Goal: Task Accomplishment & Management: Complete application form

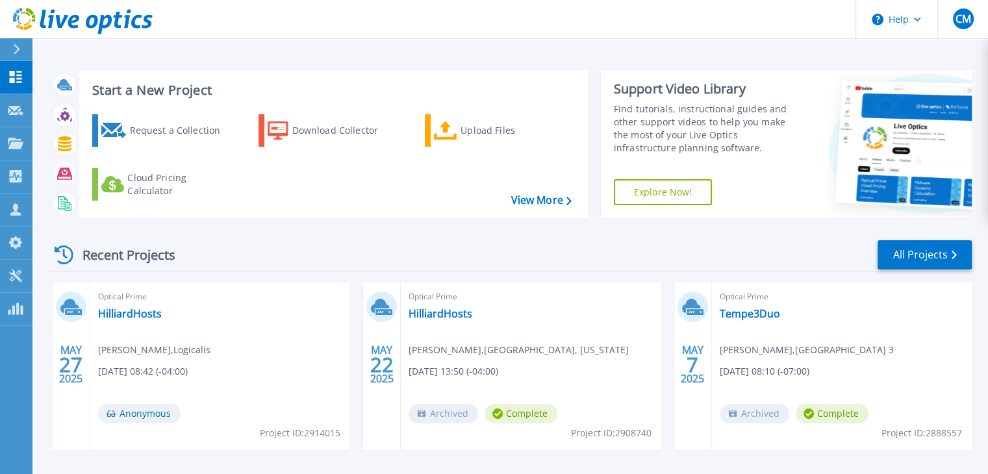
click at [18, 40] on div at bounding box center [22, 49] width 21 height 22
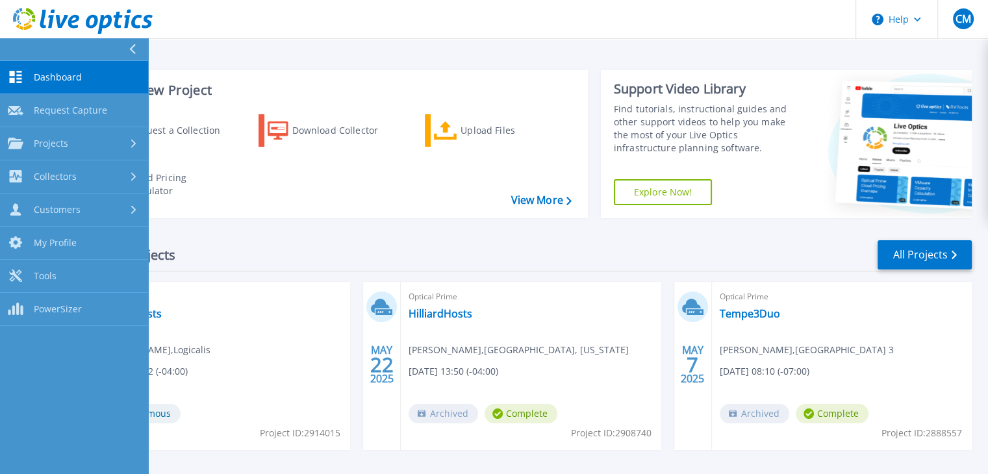
click at [60, 83] on span "Dashboard" at bounding box center [58, 77] width 48 height 12
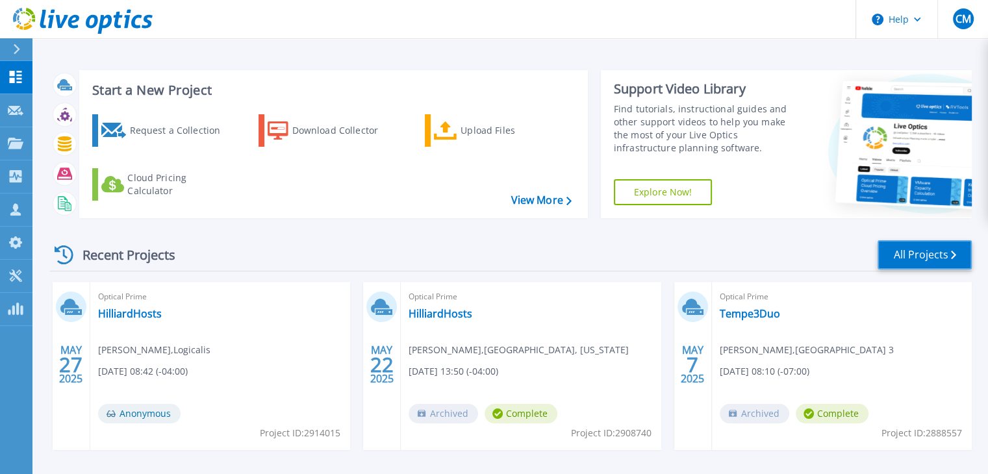
click at [911, 248] on link "All Projects" at bounding box center [925, 254] width 94 height 29
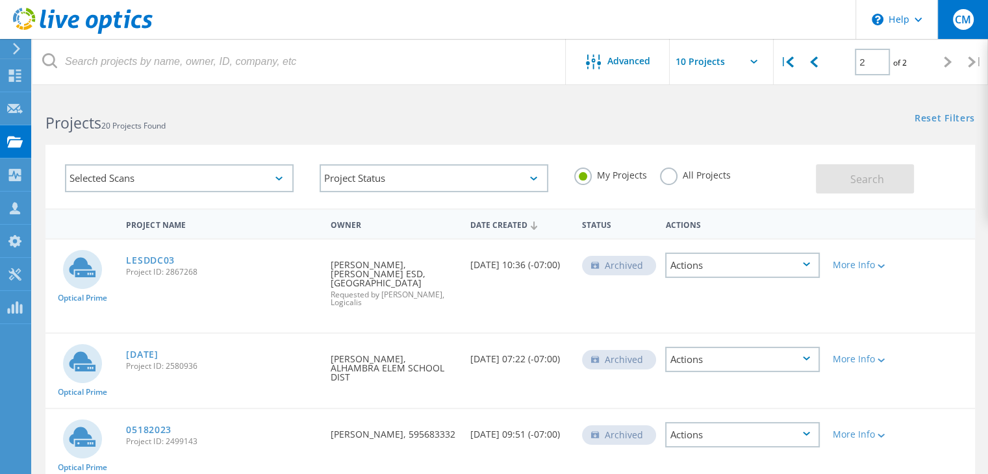
click at [944, 27] on div "CM" at bounding box center [963, 19] width 51 height 39
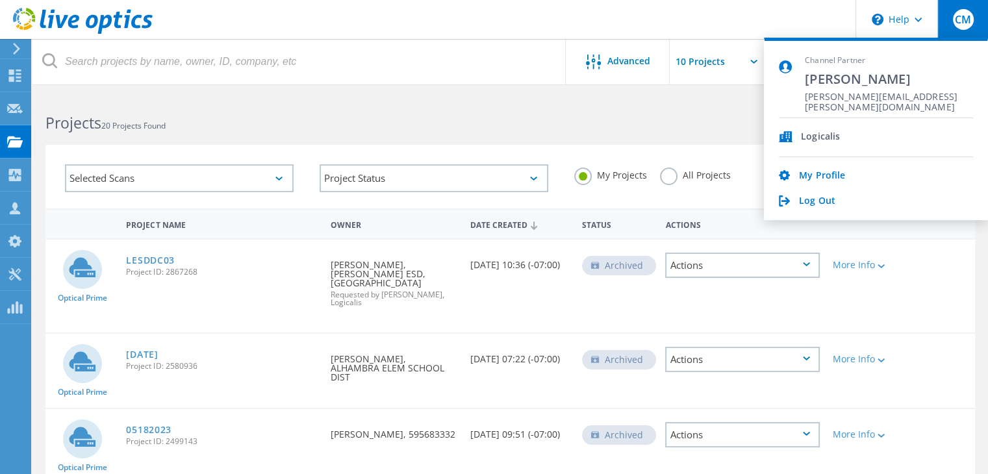
click at [955, 22] on span "CM" at bounding box center [963, 19] width 16 height 10
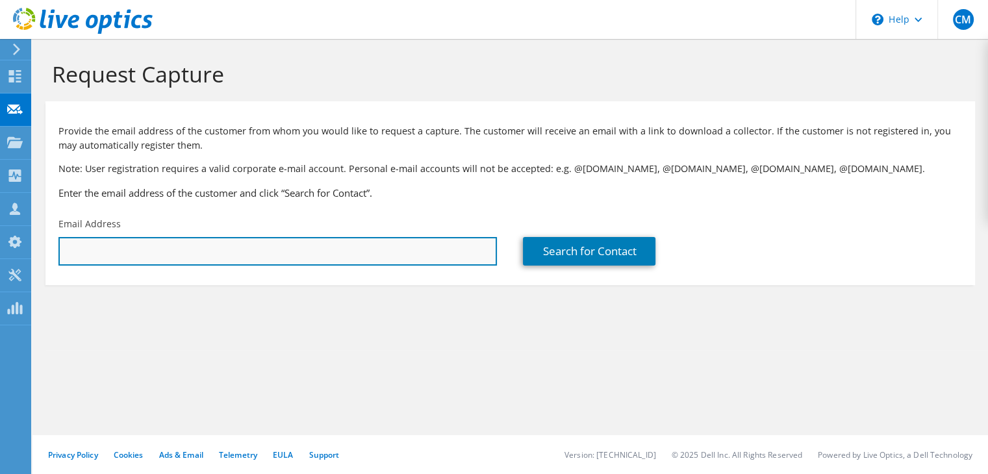
click at [292, 238] on input "text" at bounding box center [277, 251] width 439 height 29
click at [290, 251] on input "text" at bounding box center [277, 251] width 439 height 29
paste input "752111"
paste input "leslie.kern@us.logicalis.com"
paste input "jcraig@ns.whiting.k12.in.us"
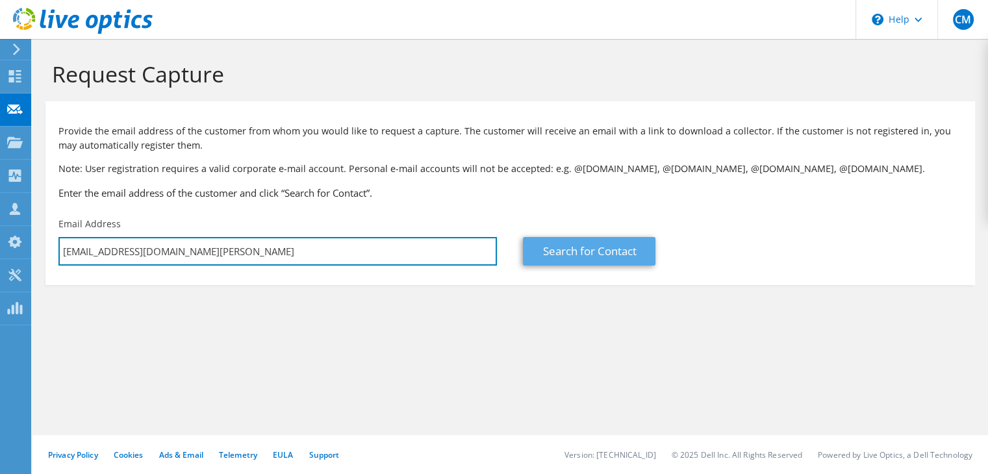
type input "jcraig@ns.whiting.k12.in.us"
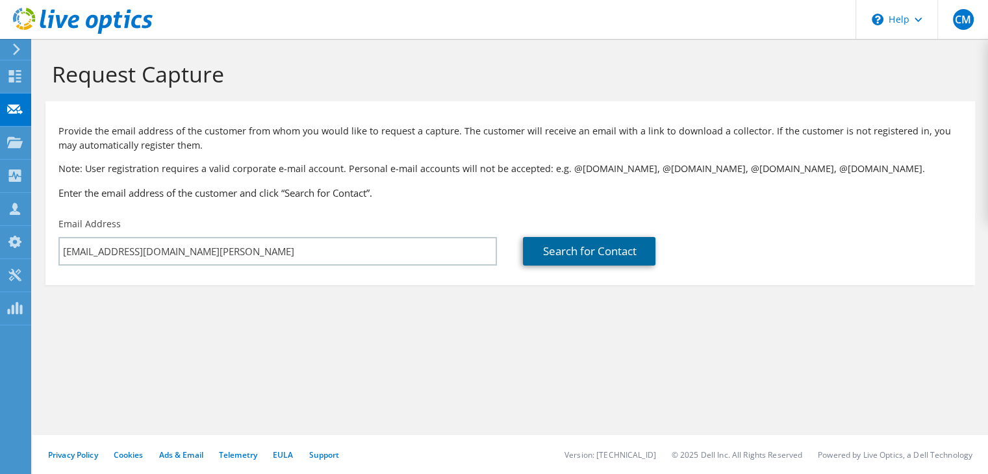
click at [546, 244] on link "Search for Contact" at bounding box center [589, 251] width 133 height 29
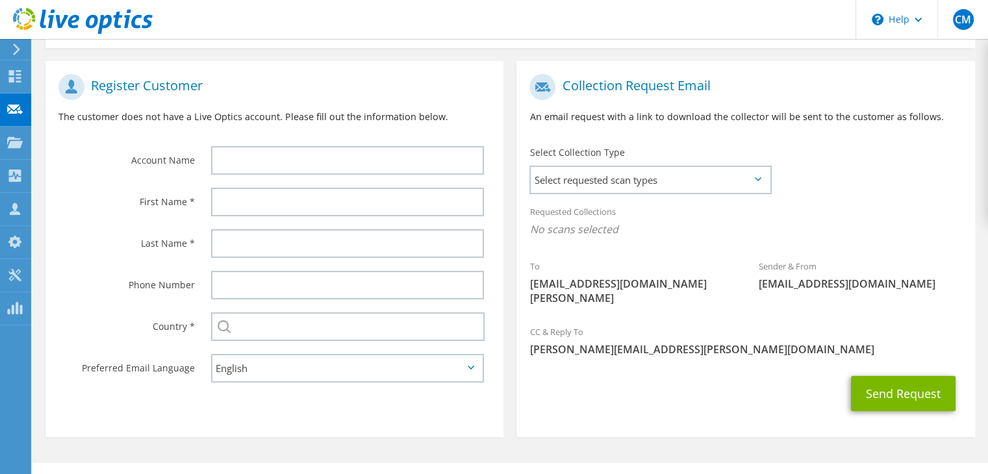
scroll to position [251, 0]
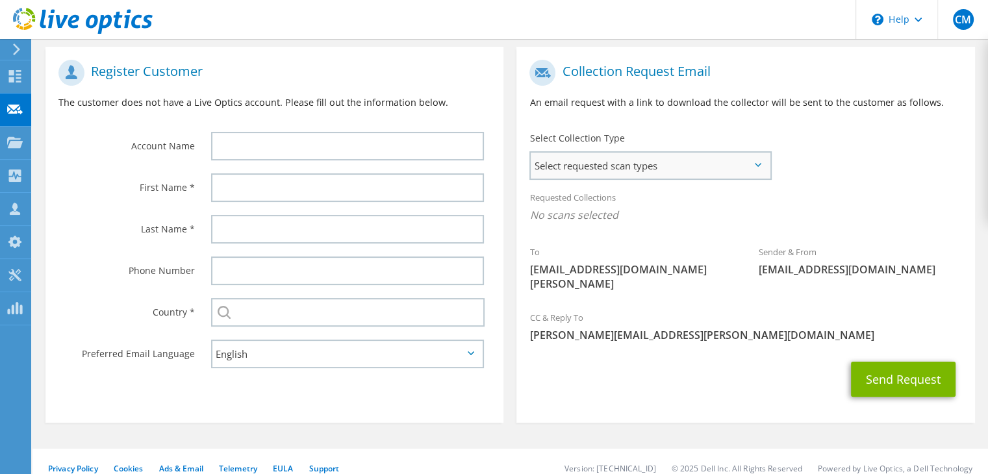
click at [615, 157] on span "Select requested scan types" at bounding box center [650, 166] width 239 height 26
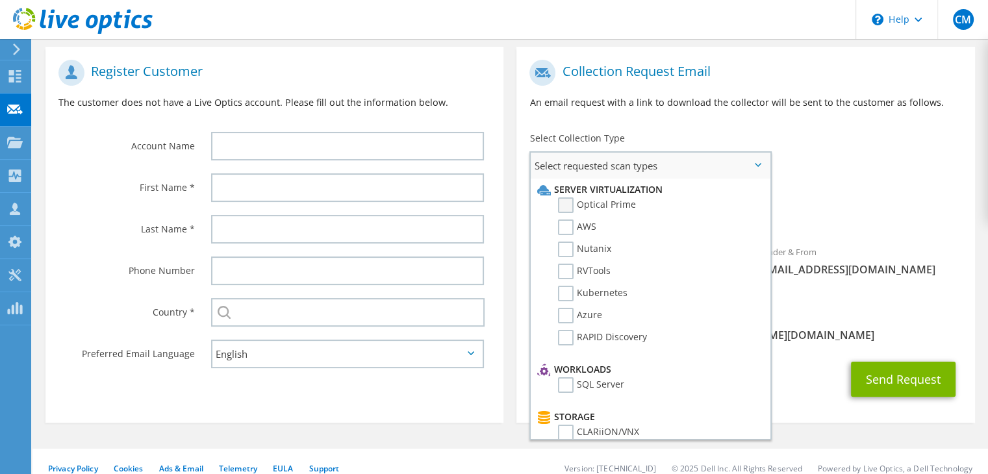
click at [598, 207] on label "Optical Prime" at bounding box center [597, 206] width 78 height 16
click at [0, 0] on input "Optical Prime" at bounding box center [0, 0] width 0 height 0
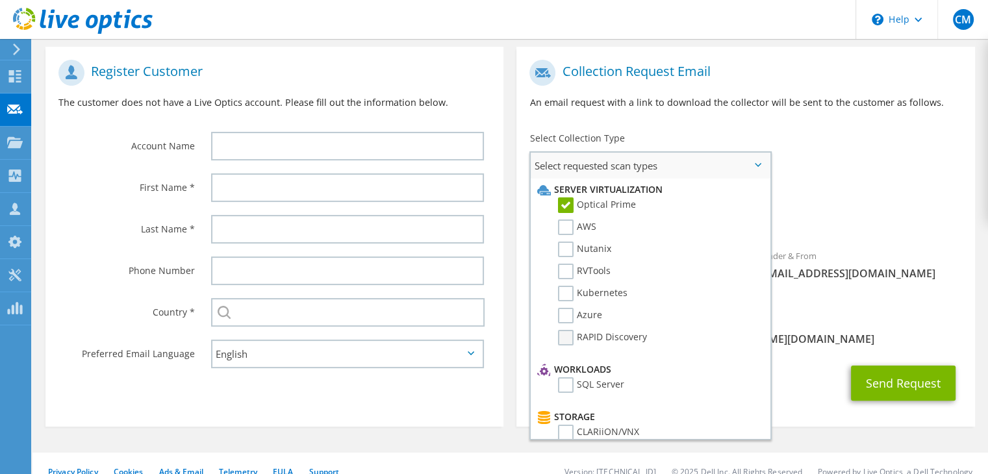
click at [626, 330] on label "RAPID Discovery" at bounding box center [602, 338] width 89 height 16
click at [0, 0] on input "RAPID Discovery" at bounding box center [0, 0] width 0 height 0
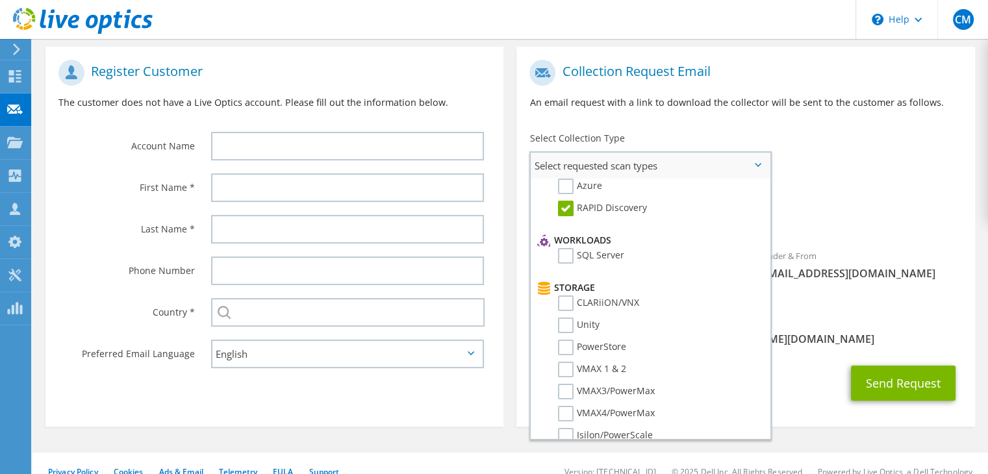
scroll to position [130, 0]
click at [603, 248] on label "SQL Server" at bounding box center [591, 256] width 66 height 16
click at [0, 0] on input "SQL Server" at bounding box center [0, 0] width 0 height 0
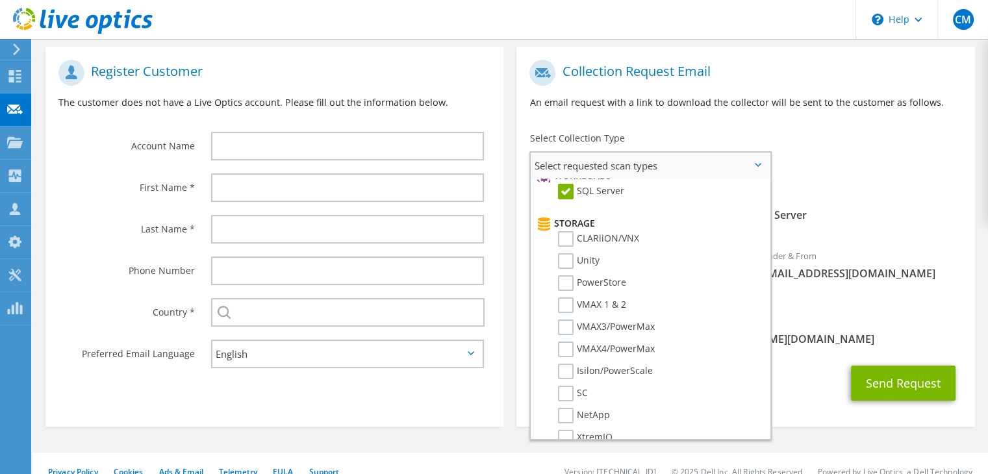
scroll to position [194, 0]
click at [569, 388] on label "SC" at bounding box center [573, 393] width 30 height 16
click at [0, 0] on input "SC" at bounding box center [0, 0] width 0 height 0
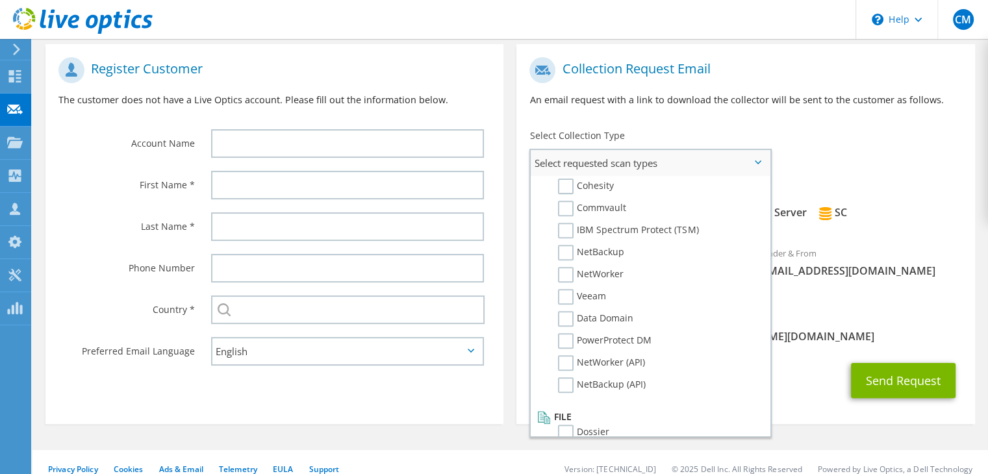
scroll to position [255, 0]
click at [756, 157] on span "Select requested scan types" at bounding box center [650, 162] width 239 height 26
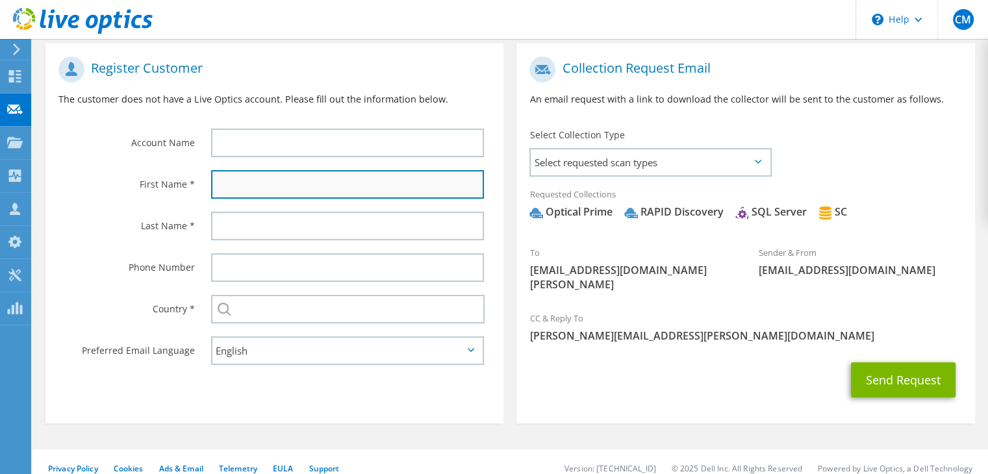
click at [307, 170] on input "text" at bounding box center [347, 184] width 273 height 29
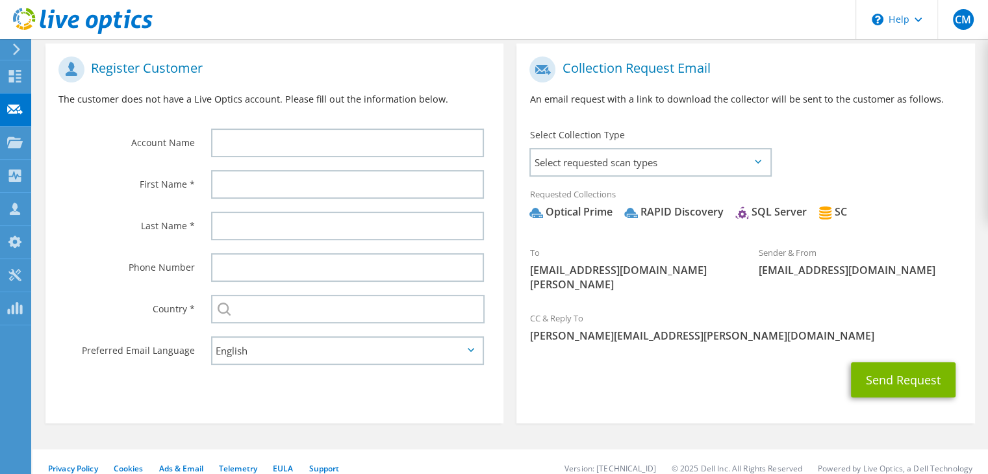
click at [133, 208] on div "Last Name *" at bounding box center [121, 225] width 153 height 40
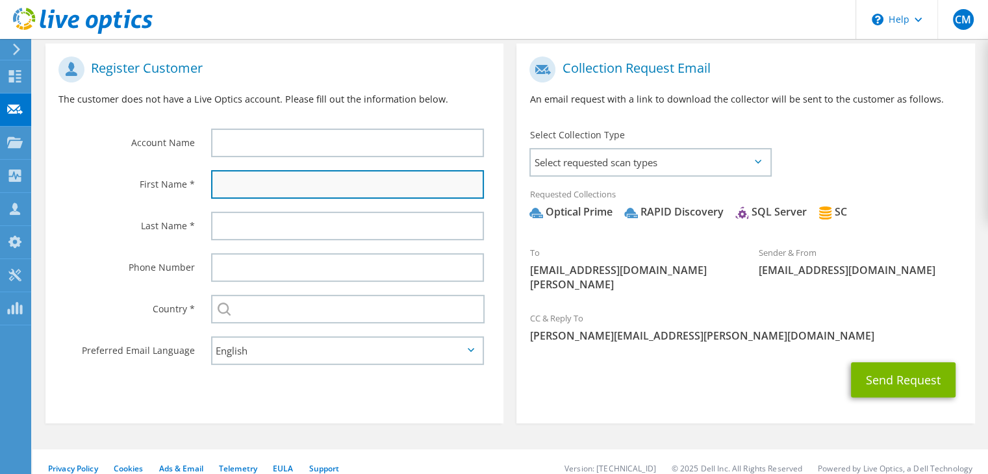
click at [248, 188] on input "text" at bounding box center [347, 184] width 273 height 29
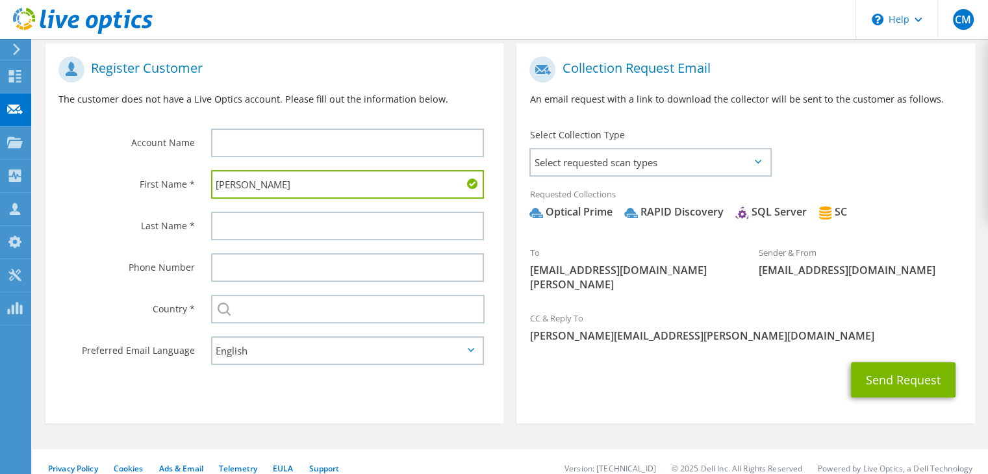
type input "Joshua"
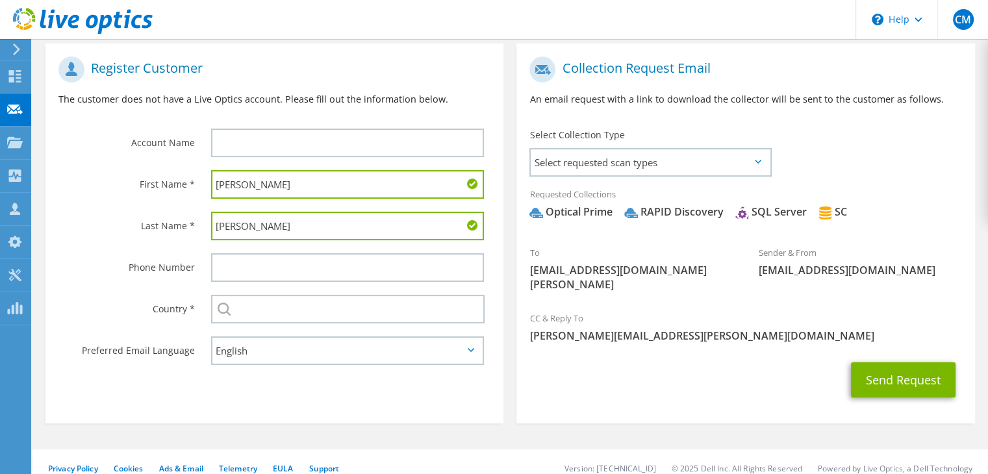
type input "Craig"
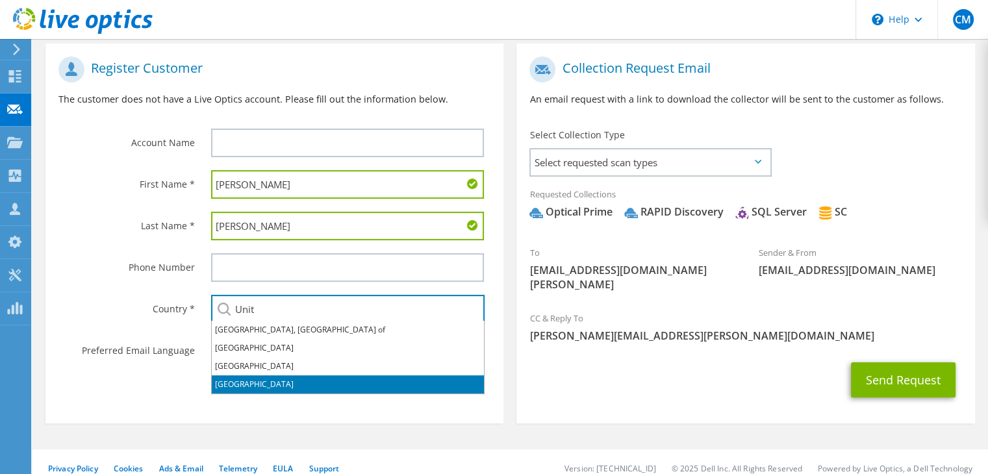
click at [239, 386] on li "United States" at bounding box center [348, 385] width 272 height 18
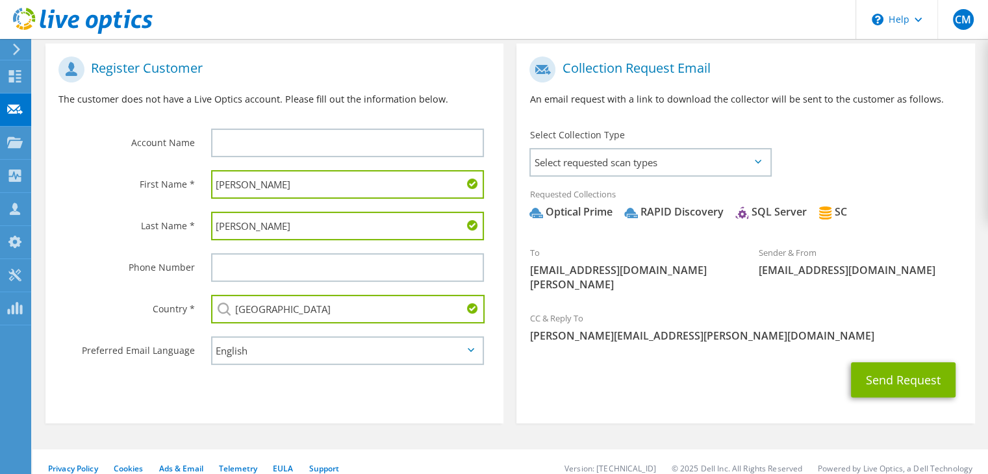
type input "United States"
click at [192, 384] on section "Register Customer The customer does not have a Live Optics account. Please fill…" at bounding box center [274, 234] width 458 height 380
click at [777, 329] on span "[PERSON_NAME][EMAIL_ADDRESS][PERSON_NAME][DOMAIN_NAME]" at bounding box center [746, 336] width 432 height 14
click at [878, 372] on button "Send Request" at bounding box center [903, 380] width 105 height 35
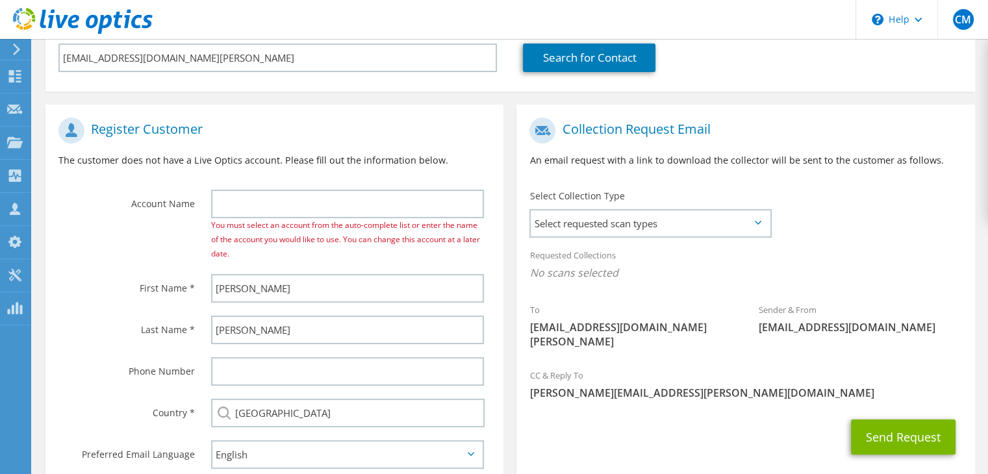
scroll to position [195, 0]
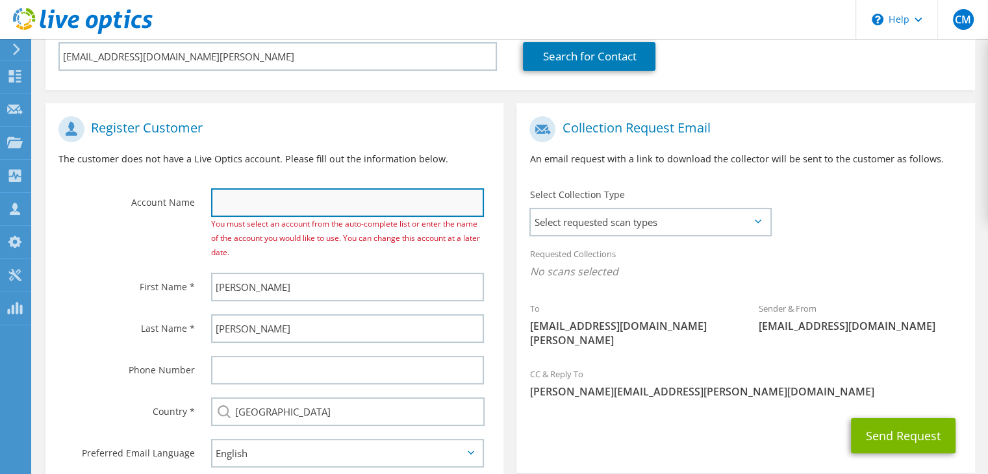
click at [352, 212] on input "text" at bounding box center [347, 202] width 273 height 29
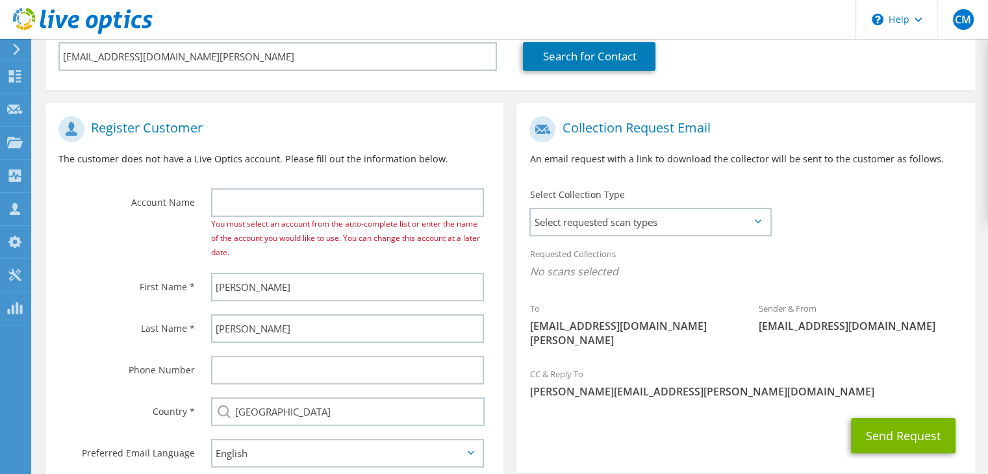
click at [298, 130] on h1 "Register Customer" at bounding box center [271, 129] width 426 height 26
click at [158, 205] on label "Account Name" at bounding box center [126, 198] width 136 height 21
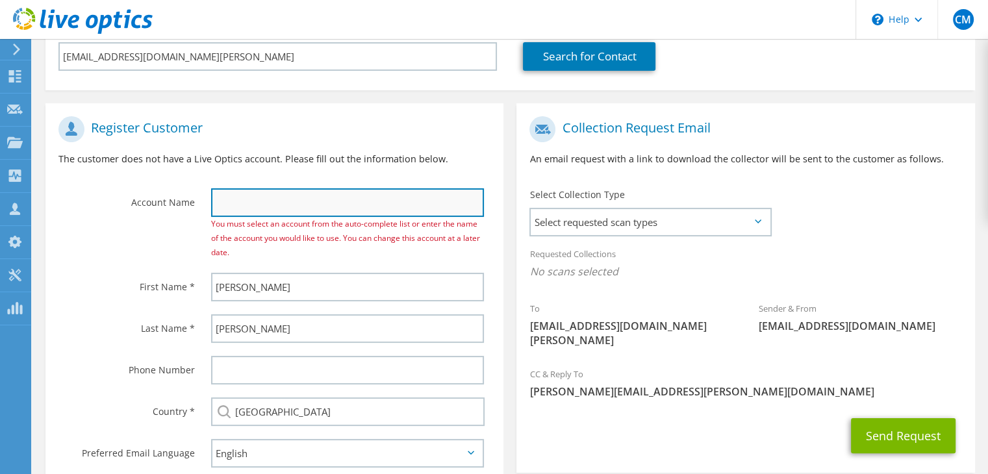
click at [250, 212] on input "text" at bounding box center [347, 202] width 273 height 29
paste input "School City of Whiting"
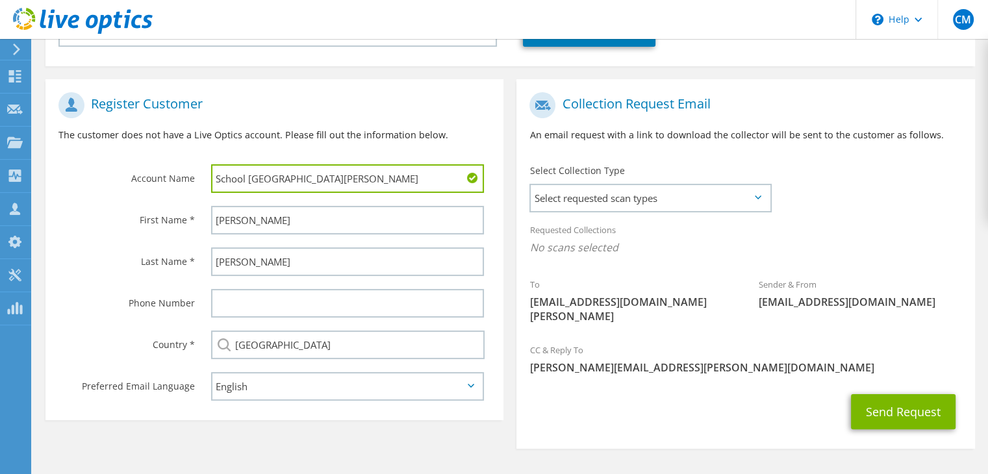
scroll to position [251, 0]
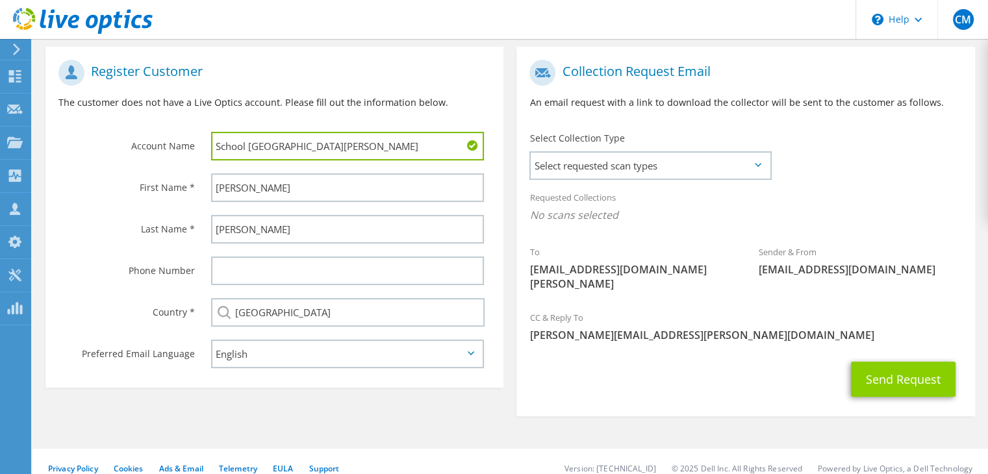
type input "School City of Whiting"
click at [877, 363] on button "Send Request" at bounding box center [903, 379] width 105 height 35
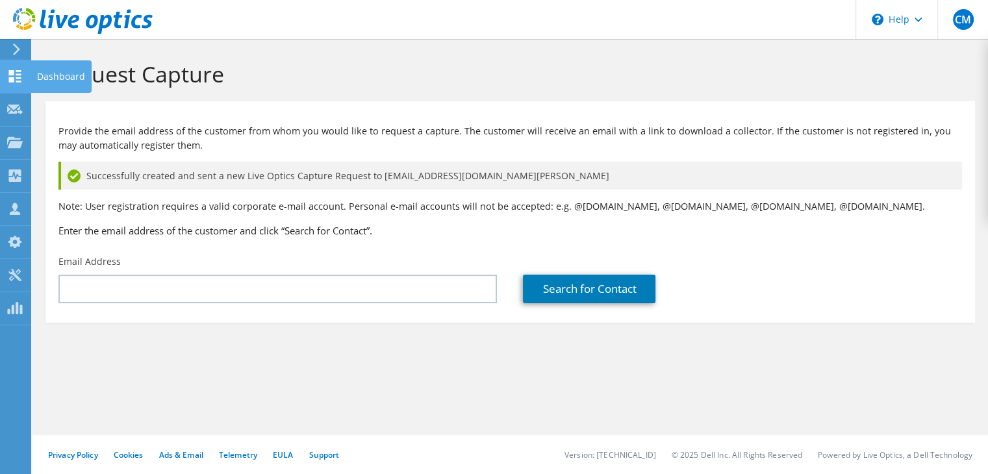
click at [9, 72] on use at bounding box center [15, 76] width 12 height 12
